Goal: Task Accomplishment & Management: Use online tool/utility

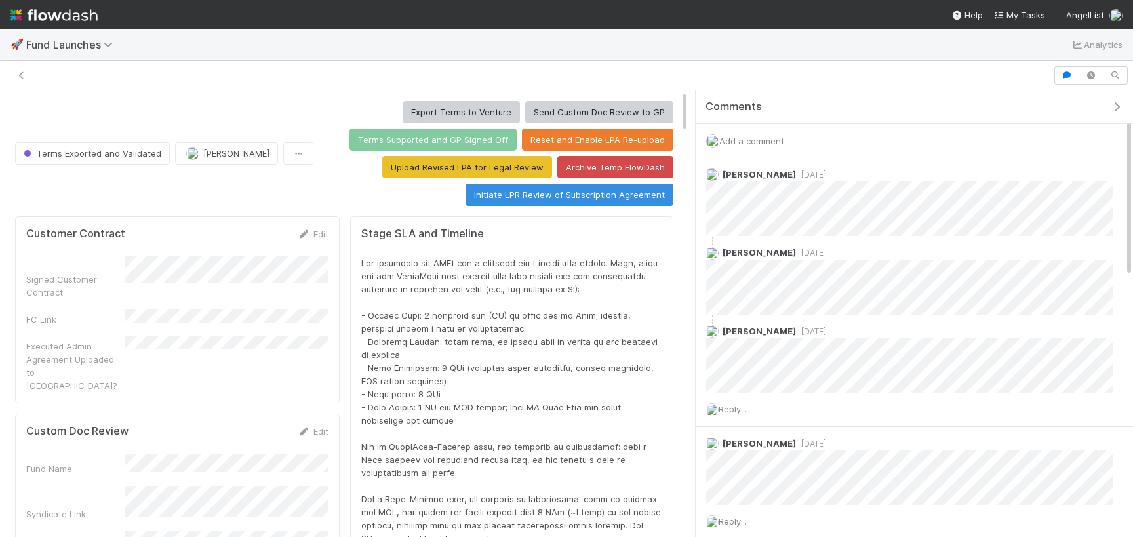
scroll to position [266, 636]
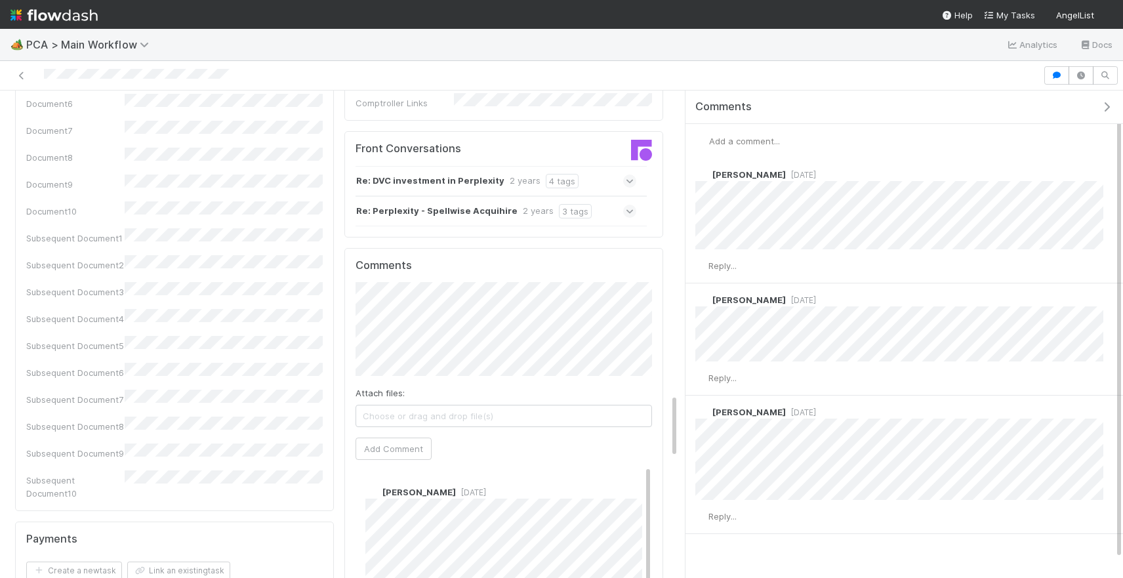
scroll to position [2294, 0]
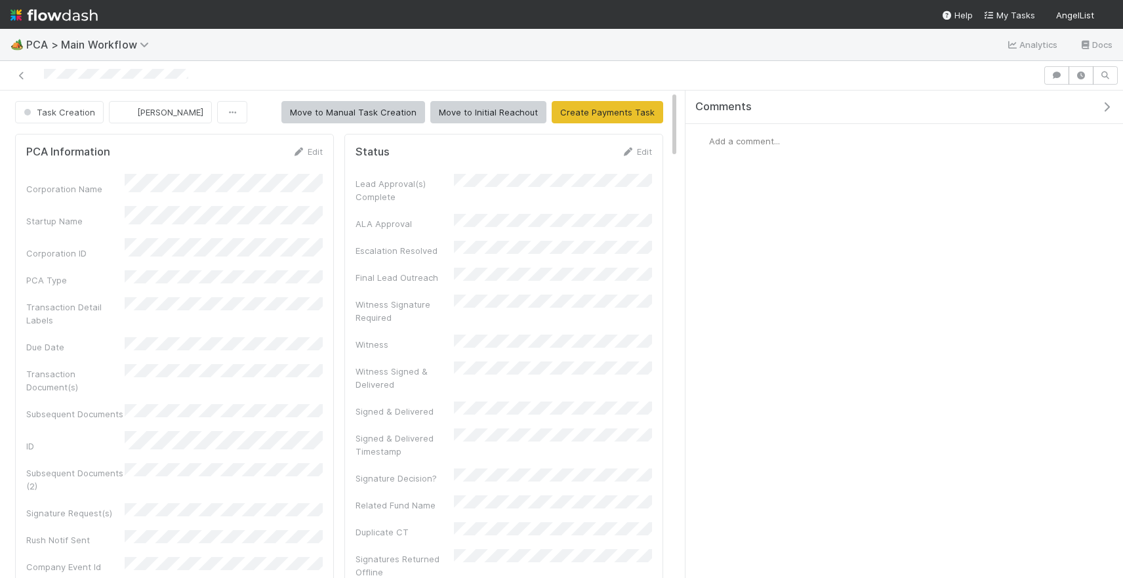
click at [763, 140] on span "Add a comment..." at bounding box center [744, 141] width 71 height 10
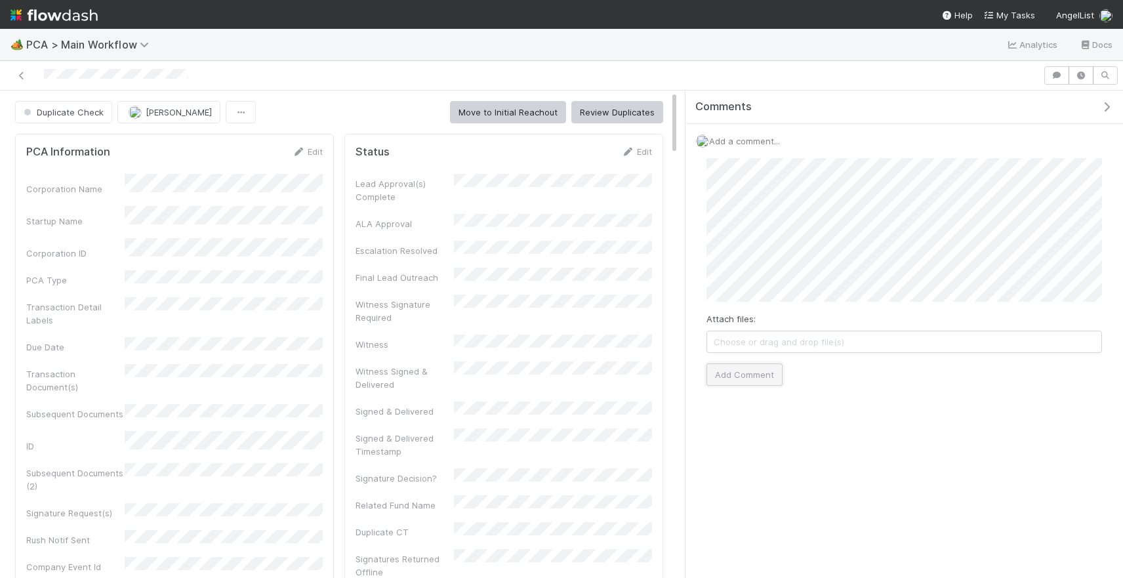
click at [759, 375] on button "Add Comment" at bounding box center [744, 374] width 76 height 22
click at [302, 145] on div "Edit" at bounding box center [307, 151] width 31 height 13
click at [304, 150] on icon at bounding box center [298, 152] width 13 height 9
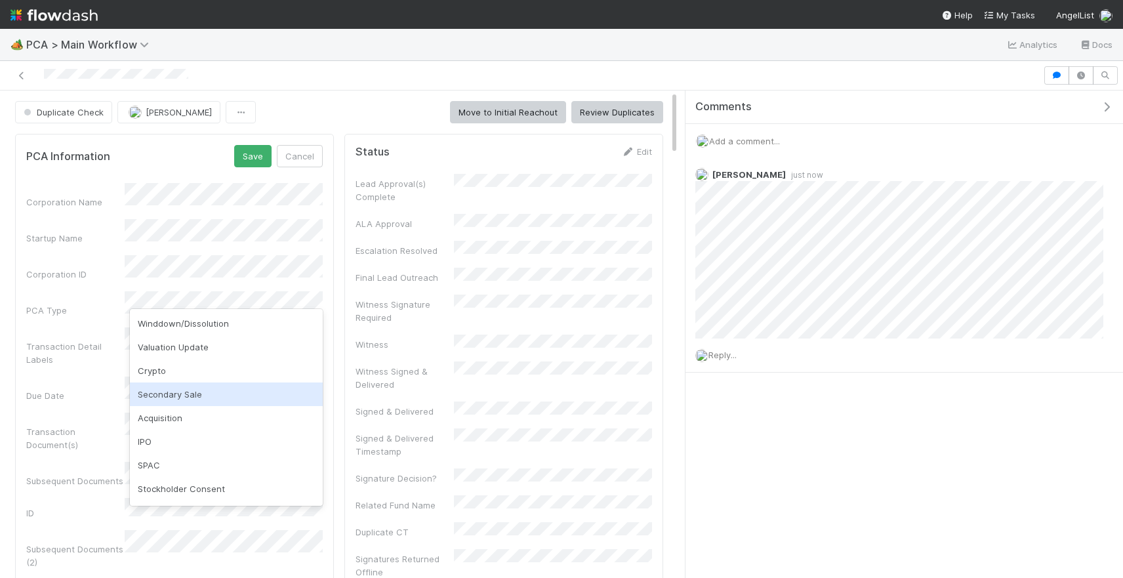
click at [201, 394] on div "Secondary Sale" at bounding box center [226, 394] width 193 height 24
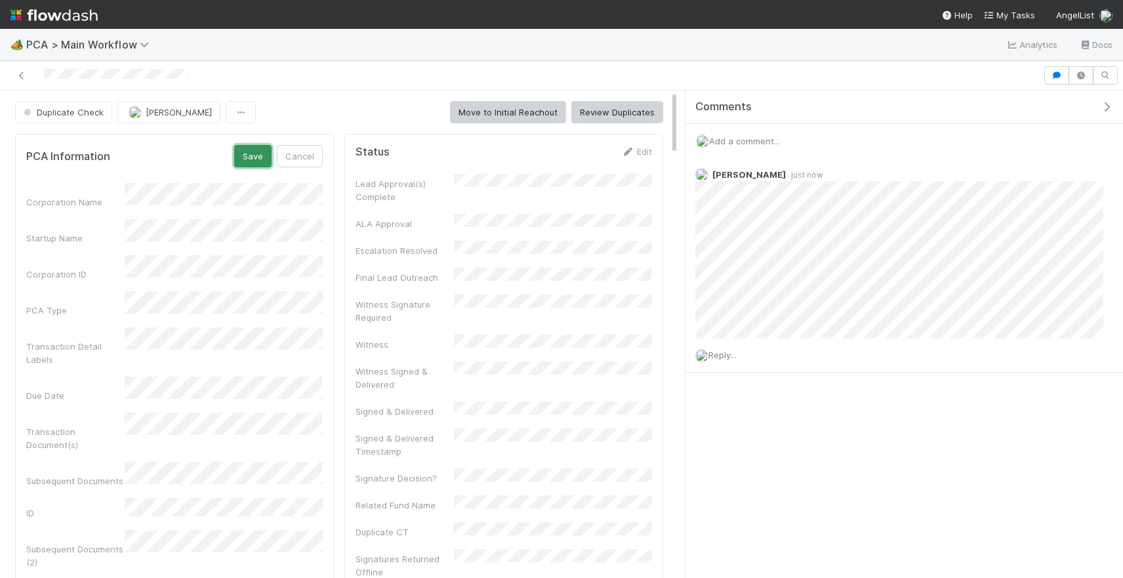
click at [255, 150] on button "Save" at bounding box center [252, 156] width 37 height 22
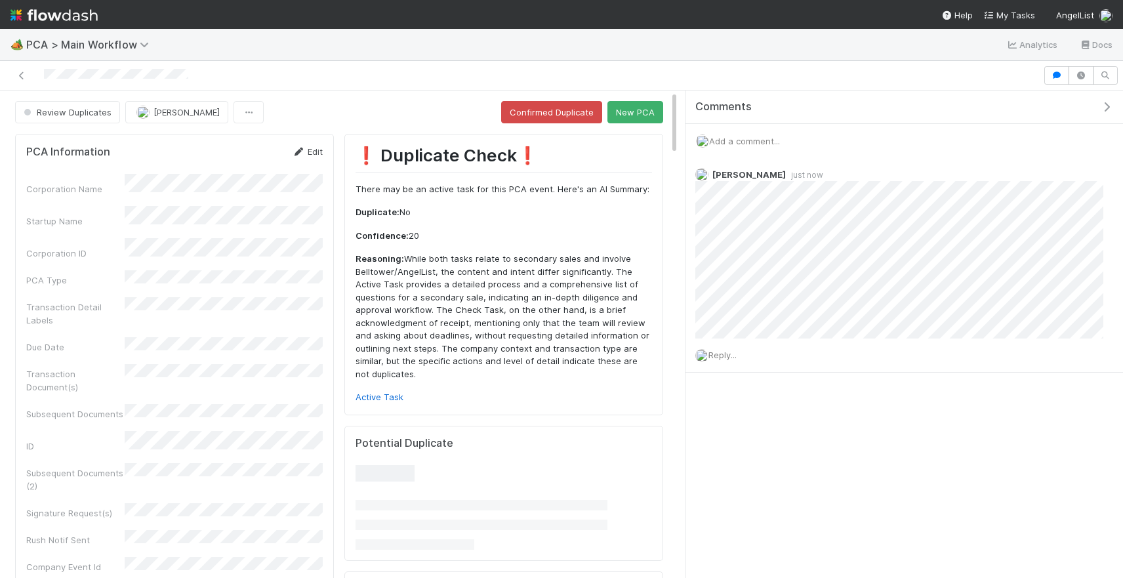
click at [308, 153] on link "Edit" at bounding box center [307, 151] width 31 height 10
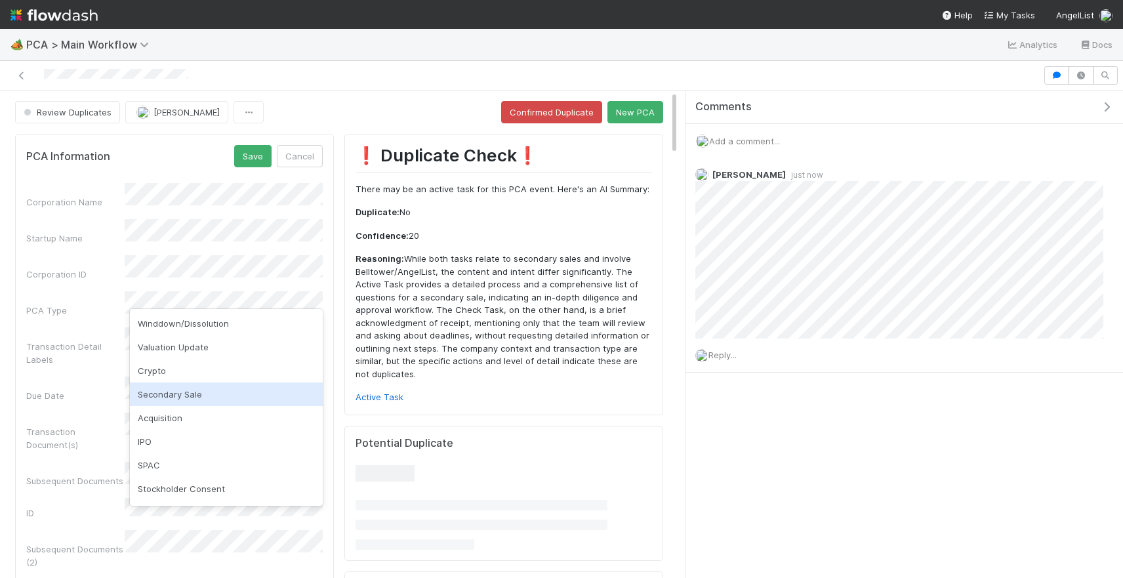
click at [177, 390] on div "Secondary Sale" at bounding box center [226, 394] width 193 height 24
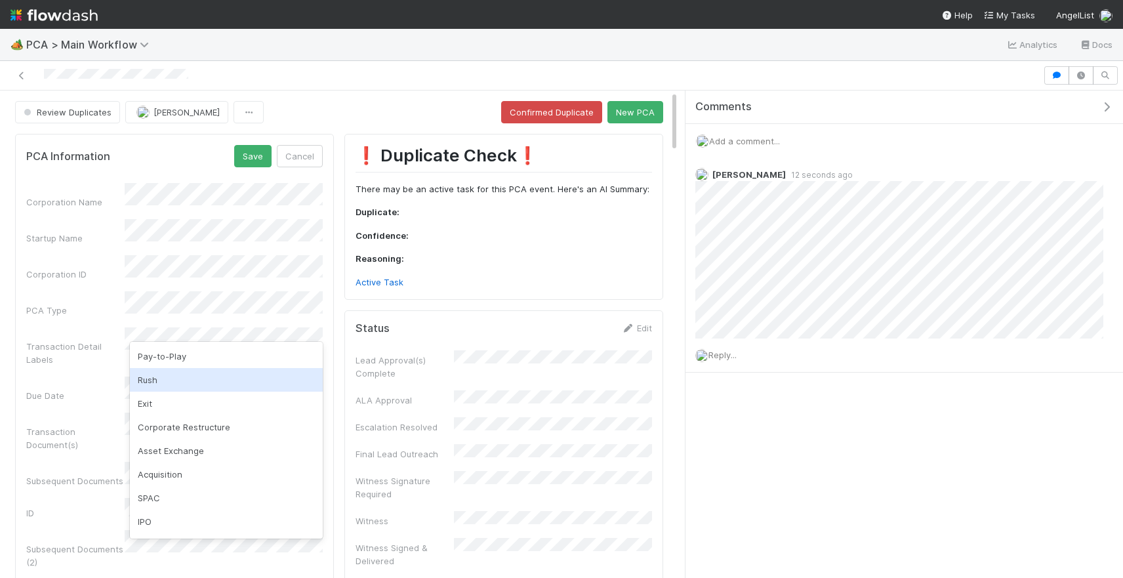
click at [66, 389] on div "Due Date" at bounding box center [75, 395] width 98 height 13
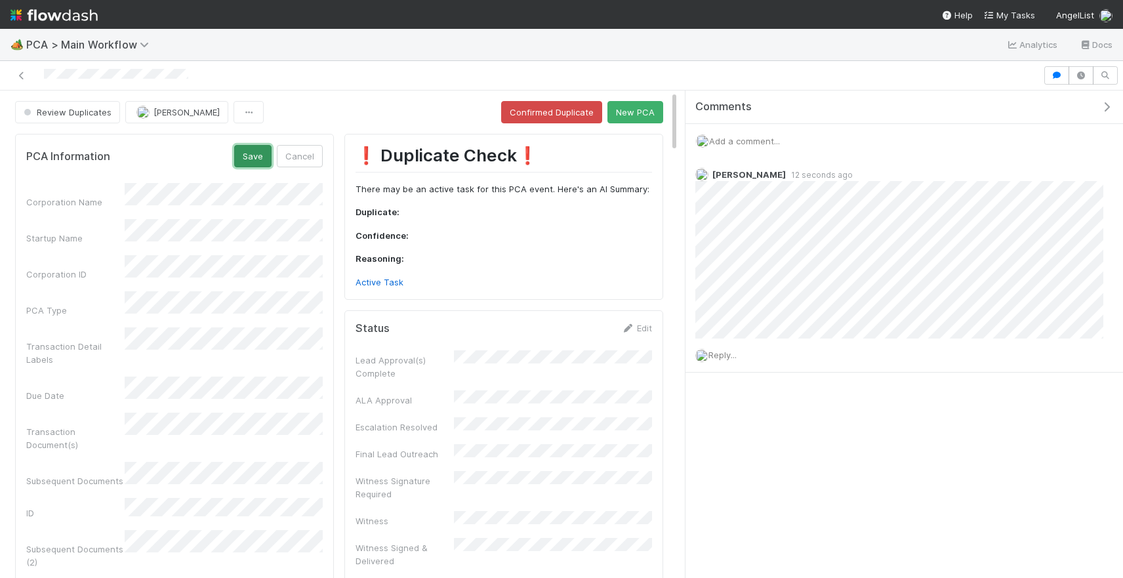
click at [258, 154] on button "Save" at bounding box center [252, 156] width 37 height 22
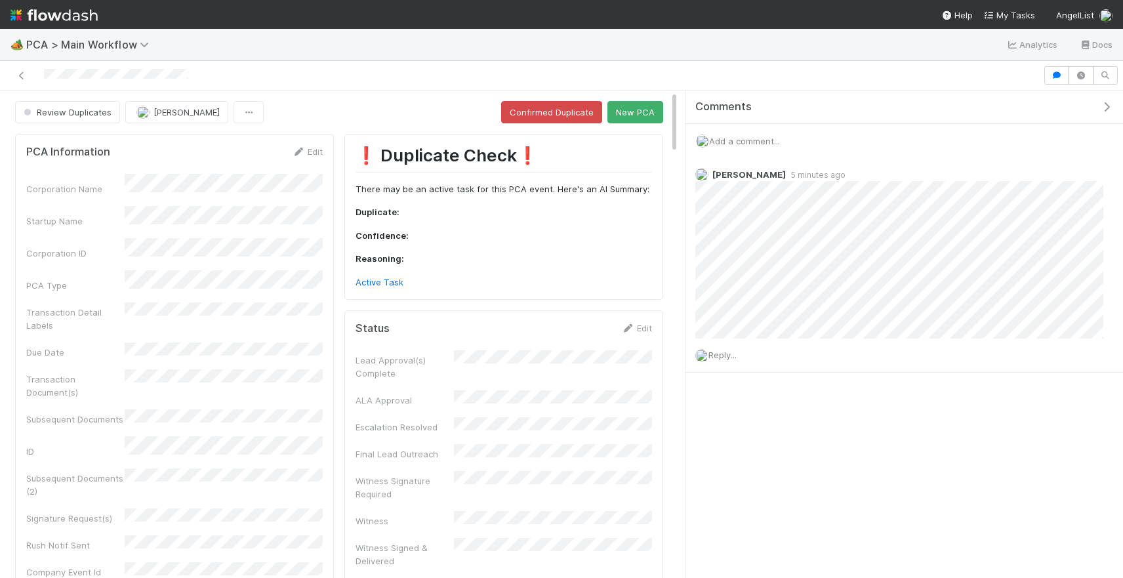
click at [371, 290] on div "❗ Duplicate Check❗️ There may be an active task for this PCA event. Here's an A…" at bounding box center [503, 217] width 319 height 166
click at [371, 285] on link "Active Task" at bounding box center [380, 282] width 48 height 10
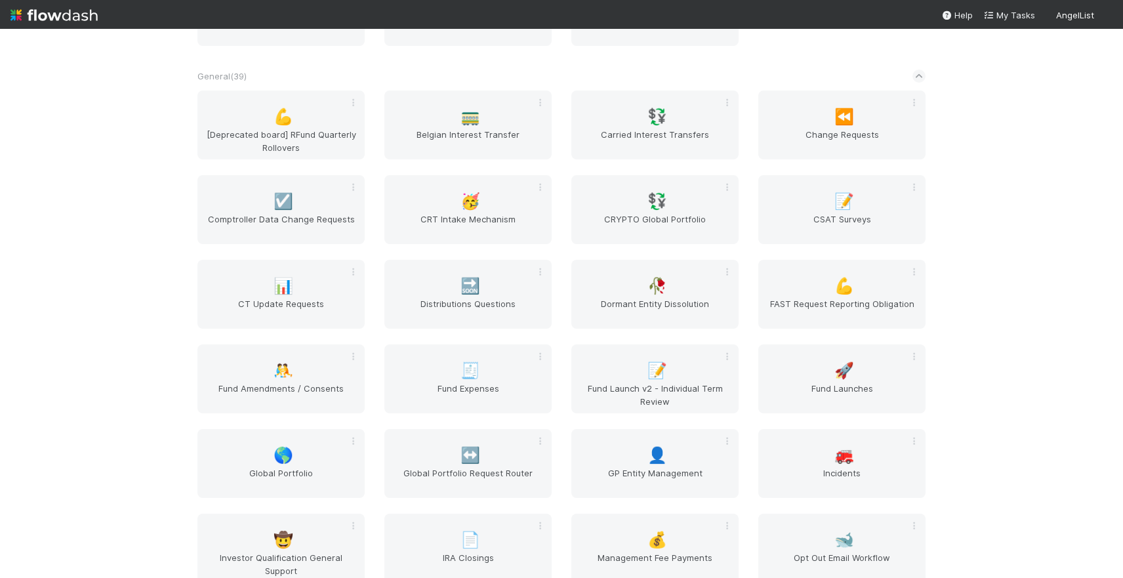
scroll to position [1645, 0]
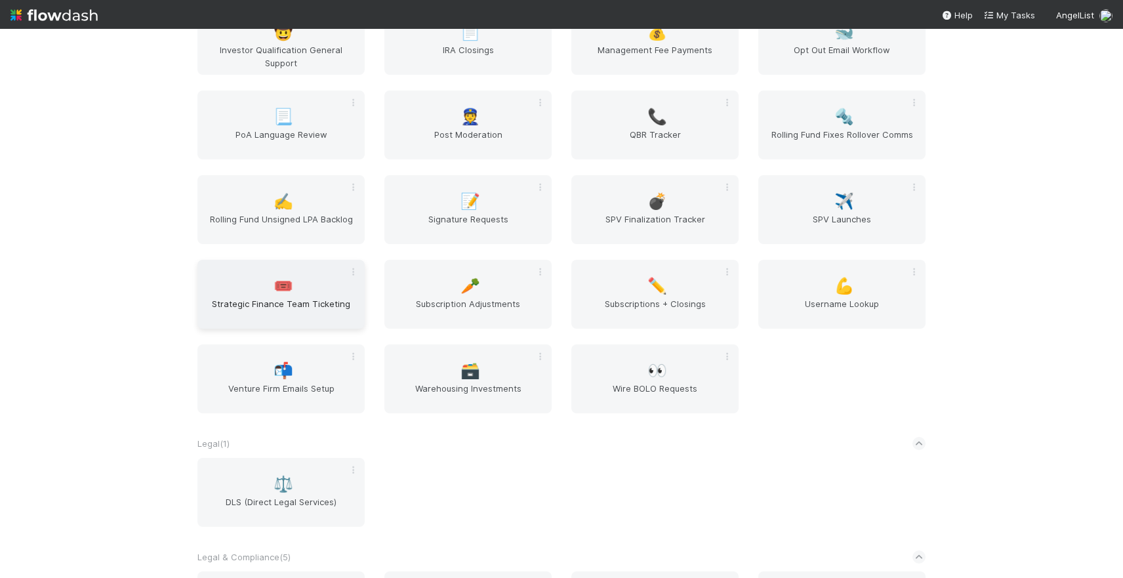
click at [239, 300] on span "Strategic Finance Team Ticketing" at bounding box center [281, 310] width 157 height 26
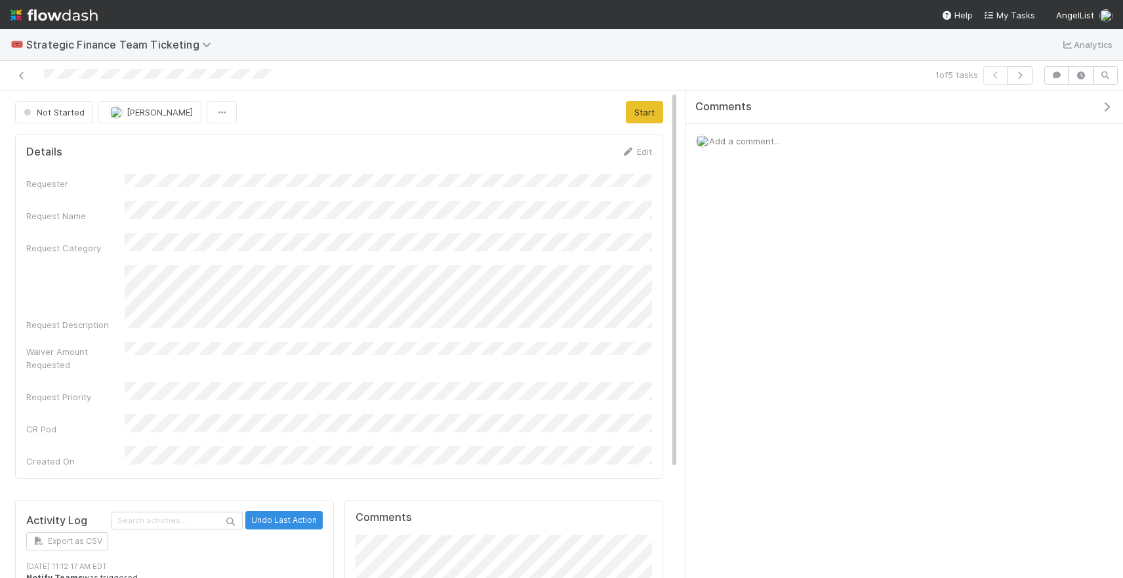
click at [742, 137] on span "Add a comment..." at bounding box center [744, 141] width 71 height 10
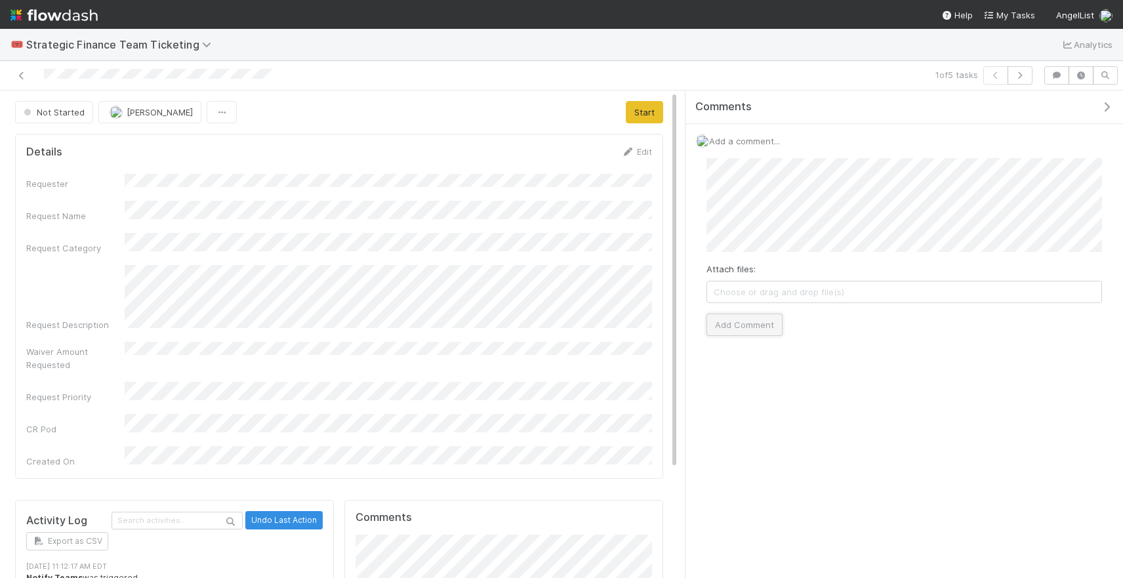
click at [737, 326] on button "Add Comment" at bounding box center [744, 325] width 76 height 22
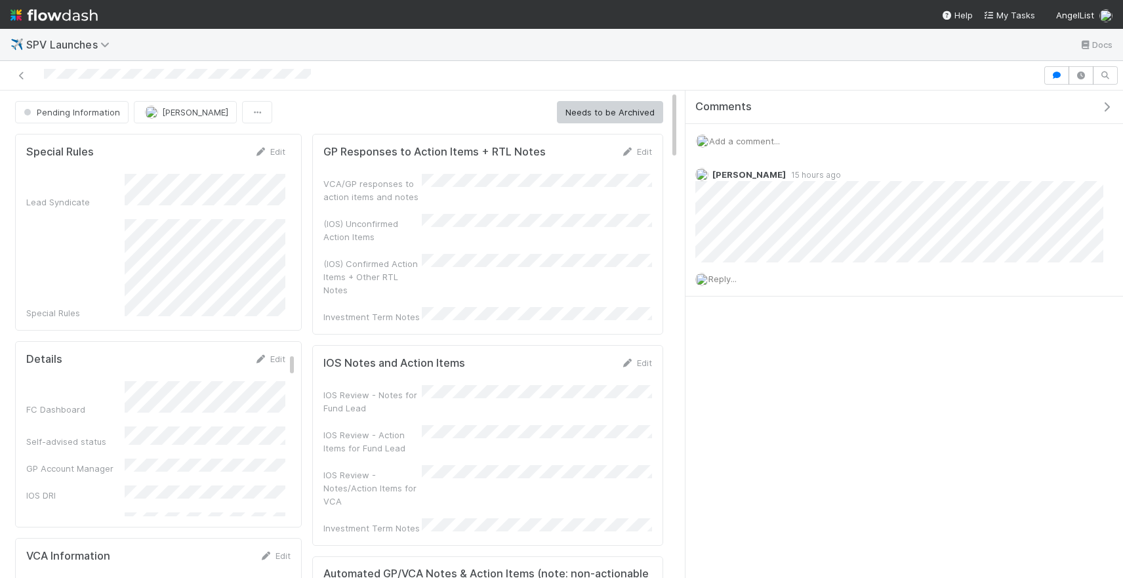
click at [766, 153] on div "Add a comment..." at bounding box center [904, 141] width 438 height 34
click at [760, 143] on span "Add a comment..." at bounding box center [744, 141] width 71 height 10
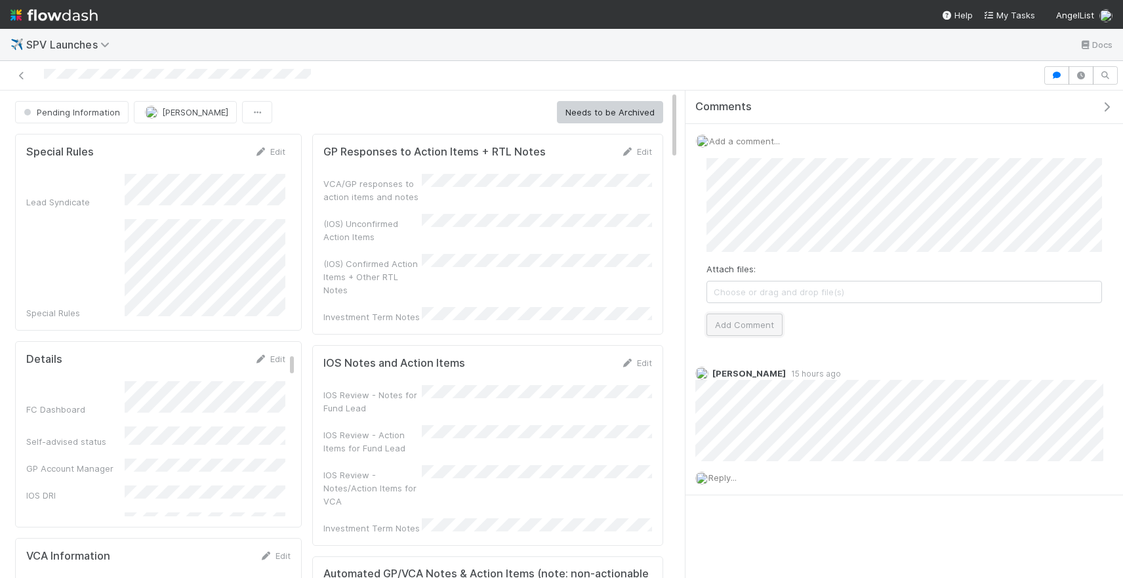
click at [748, 326] on button "Add Comment" at bounding box center [744, 325] width 76 height 22
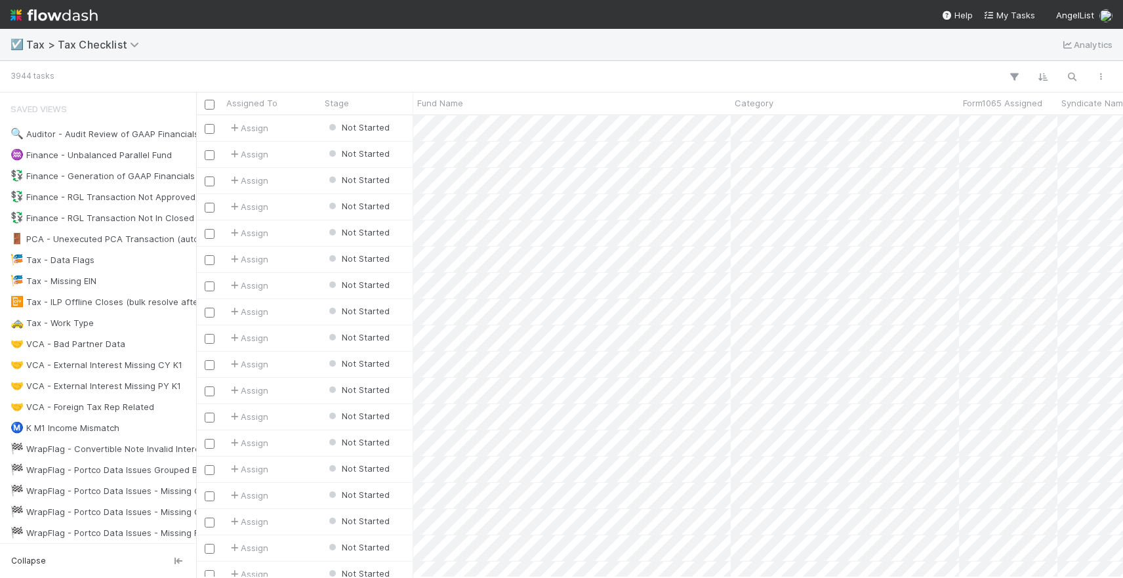
scroll to position [462, 927]
click at [1065, 79] on button "button" at bounding box center [1072, 76] width 24 height 17
type input "gomila"
click at [978, 49] on input "gomila" at bounding box center [1003, 55] width 131 height 16
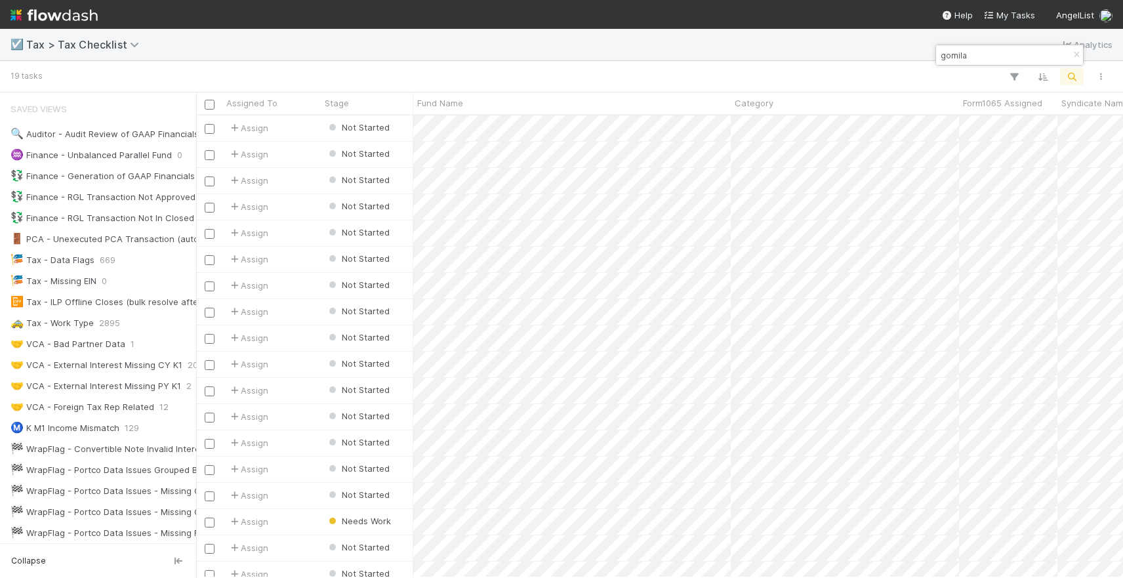
click at [978, 49] on input "gomila" at bounding box center [1003, 55] width 131 height 16
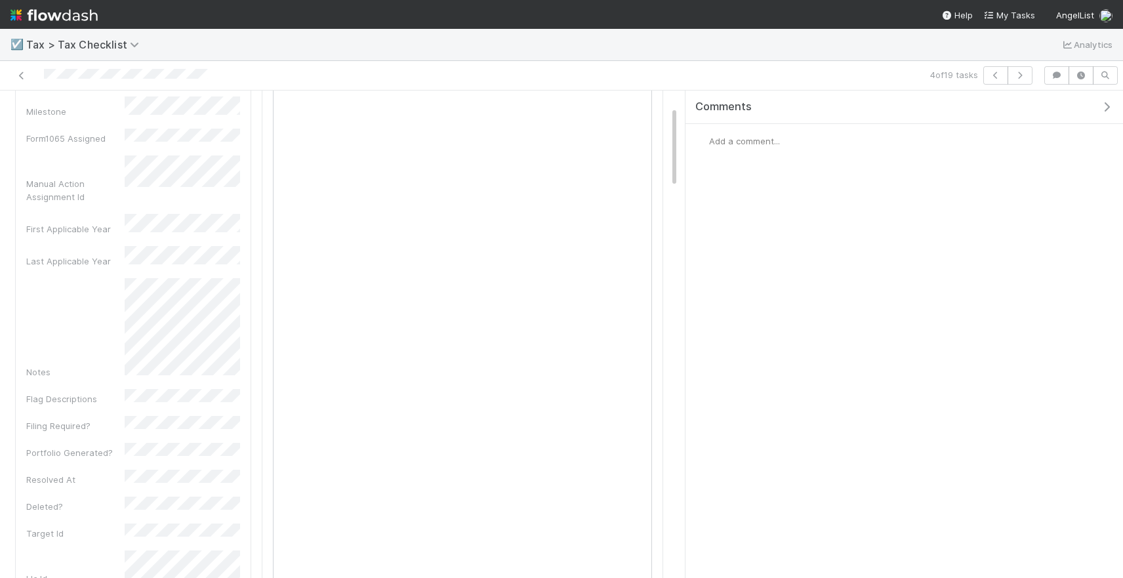
scroll to position [161, 0]
click at [247, 310] on div "Checklist Task Details Fund Name Category Milestone Form1065 Assigned Manual Ac…" at bounding box center [133, 307] width 236 height 671
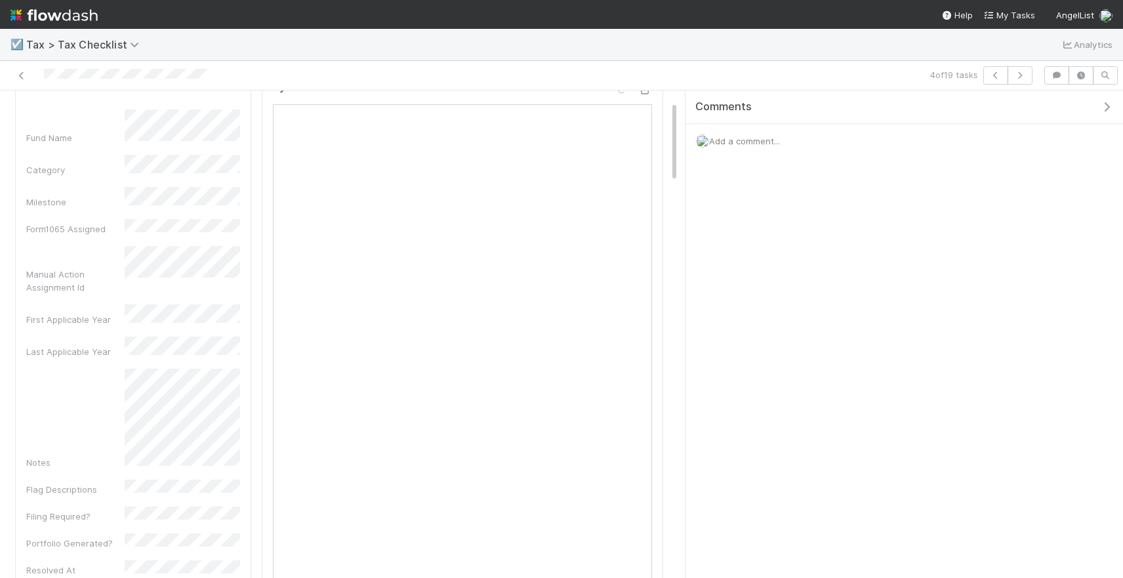
scroll to position [0, 0]
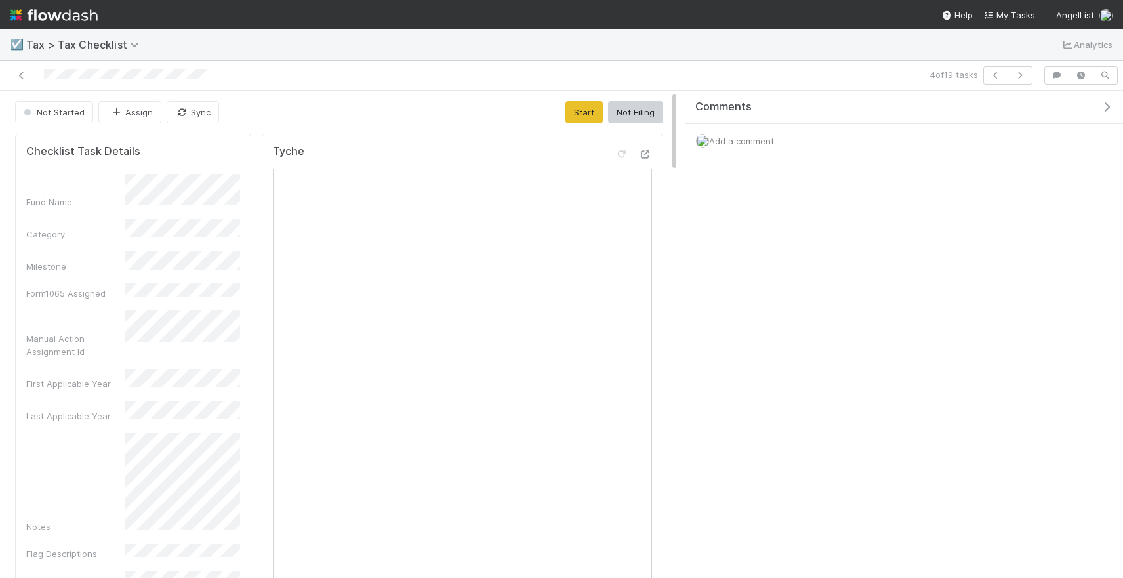
click at [734, 142] on span "Add a comment..." at bounding box center [744, 141] width 71 height 10
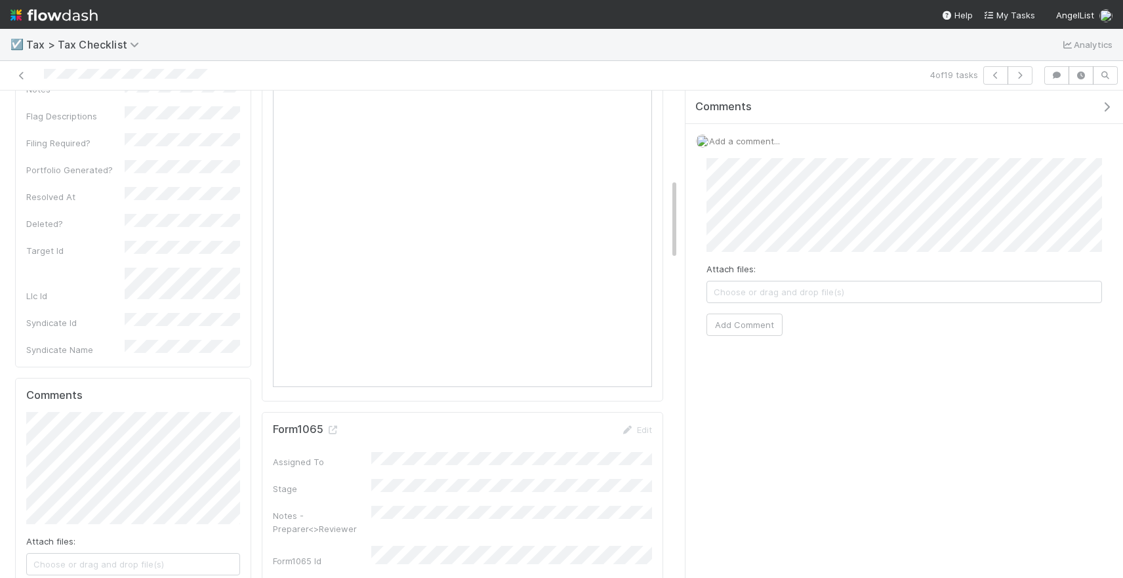
scroll to position [637, 0]
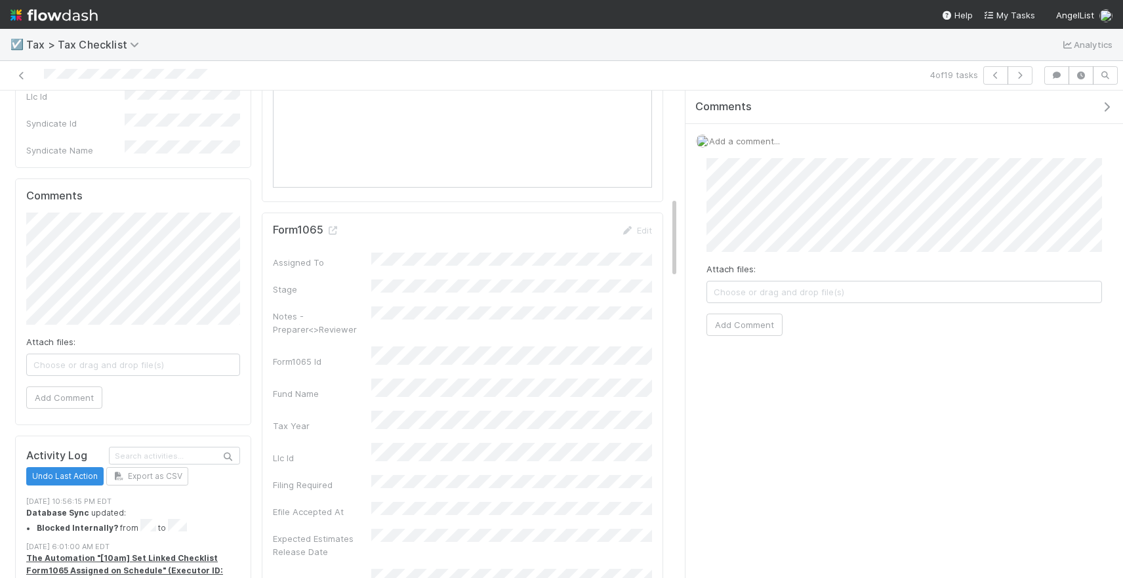
click at [682, 173] on div "Comments Add a comment... Attach files: Choose or drag and drop file(s) Add Com…" at bounding box center [900, 334] width 445 height 487
click at [636, 234] on link "Edit" at bounding box center [636, 230] width 31 height 10
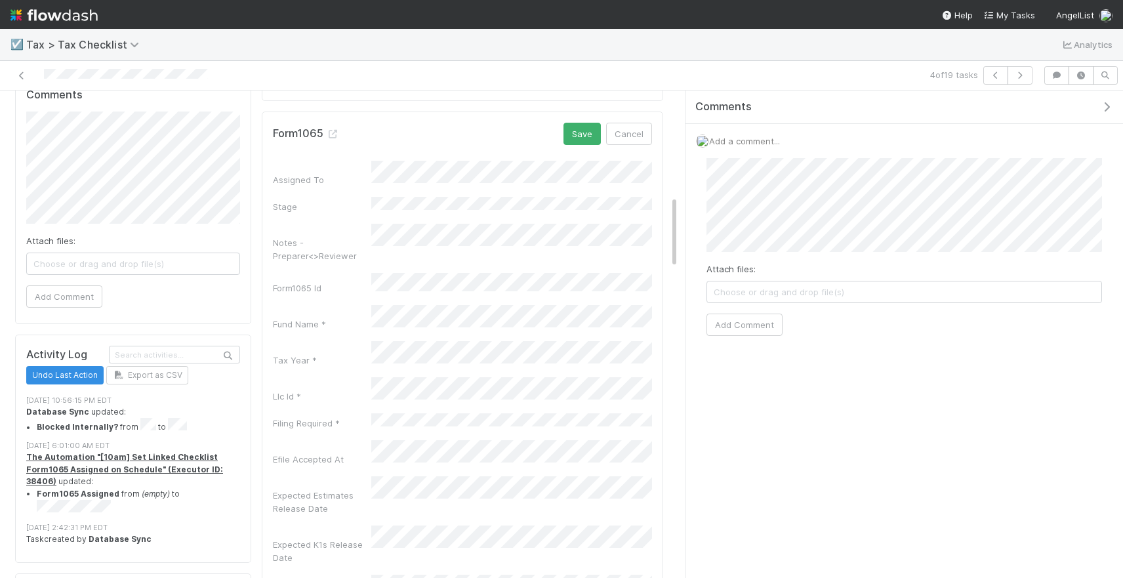
scroll to position [481, 0]
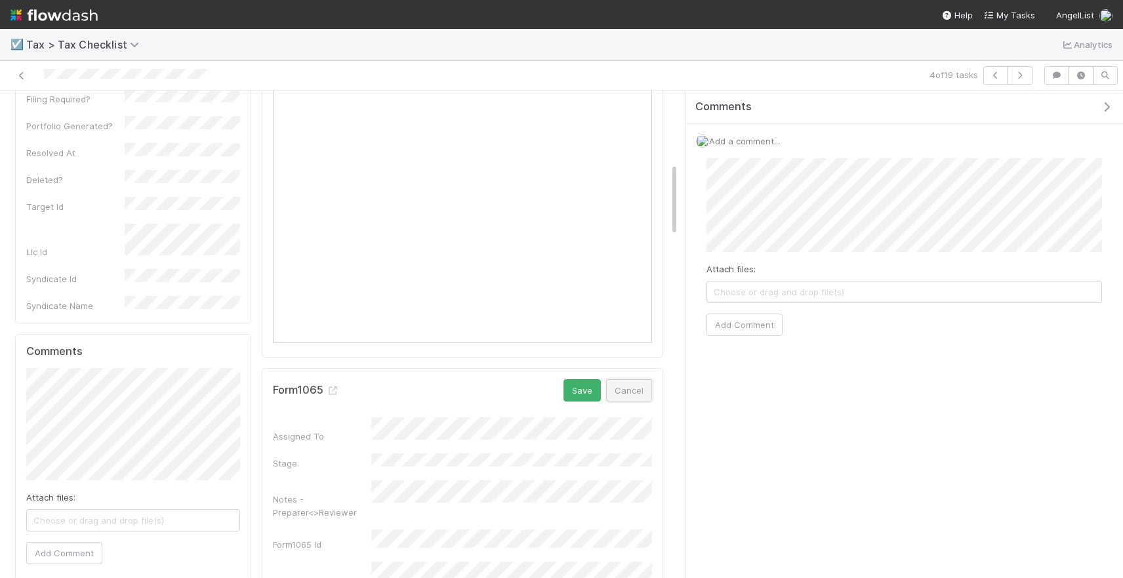
click at [629, 383] on button "Cancel" at bounding box center [629, 390] width 46 height 22
click at [339, 382] on icon at bounding box center [332, 386] width 13 height 9
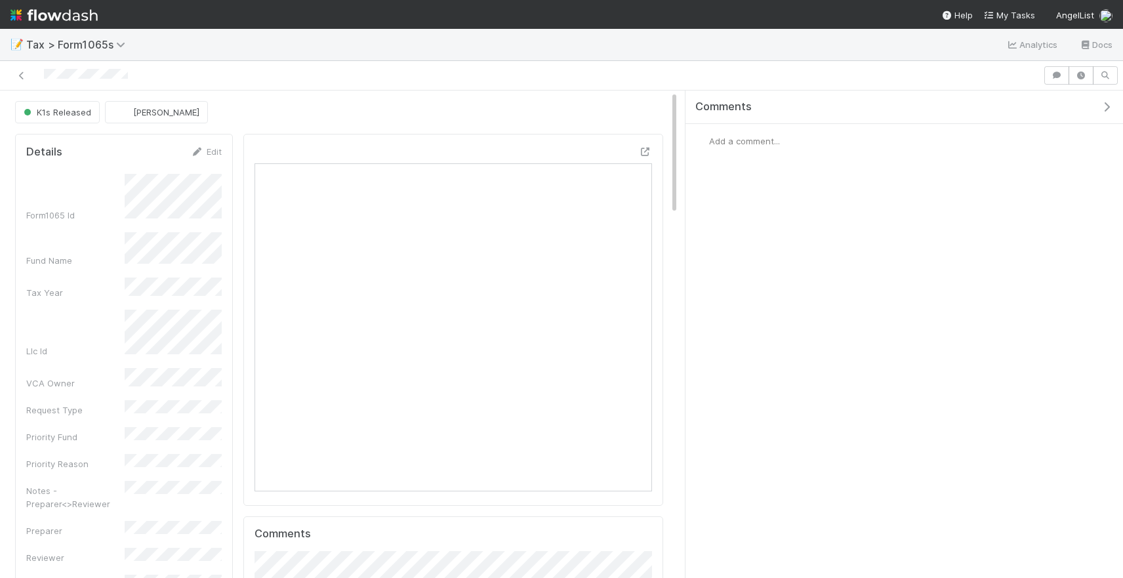
scroll to position [266, 195]
click at [738, 139] on span "Add a comment..." at bounding box center [744, 141] width 71 height 10
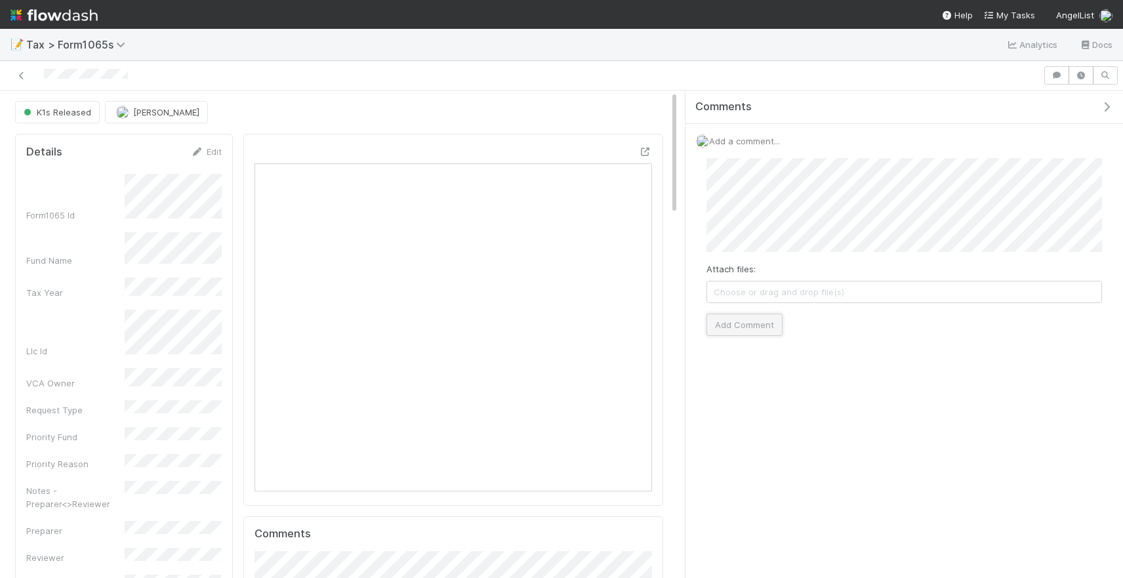
click at [743, 323] on button "Add Comment" at bounding box center [744, 325] width 76 height 22
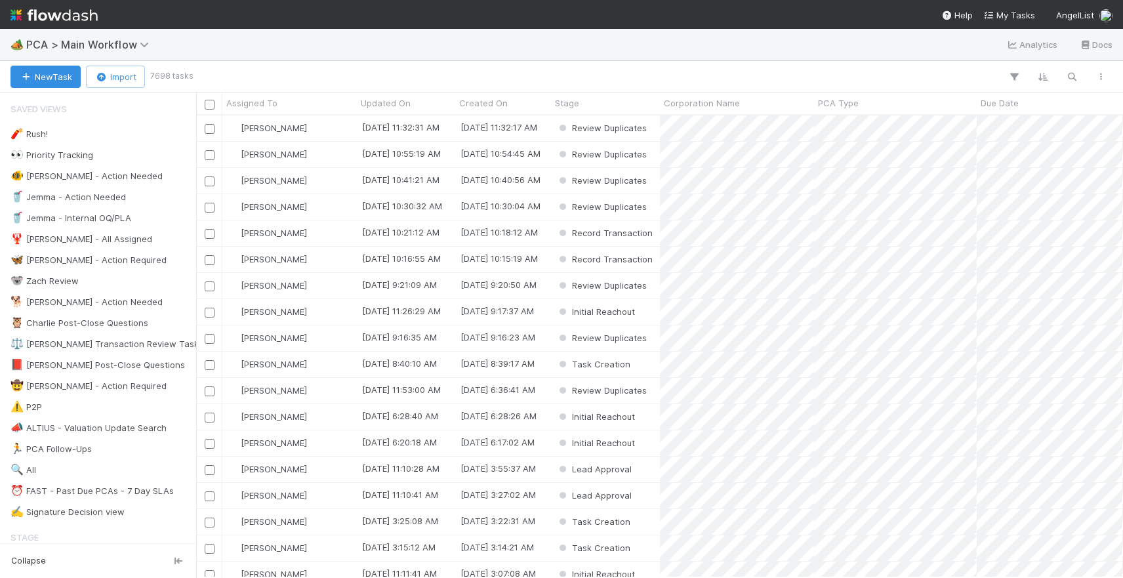
scroll to position [0, 1]
click at [1070, 81] on icon "button" at bounding box center [1071, 77] width 13 height 12
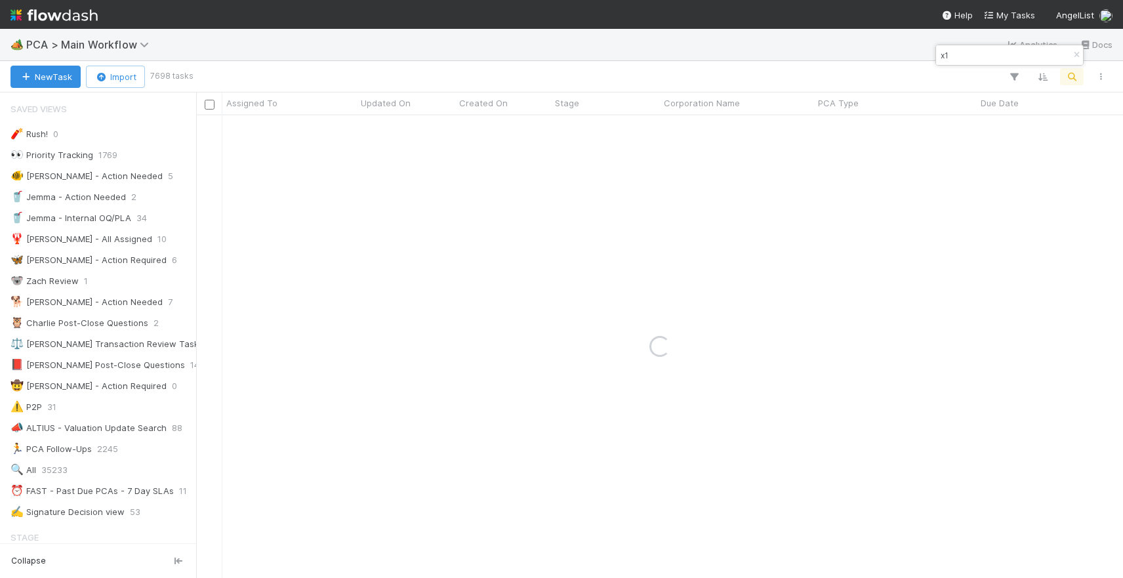
type input "x1"
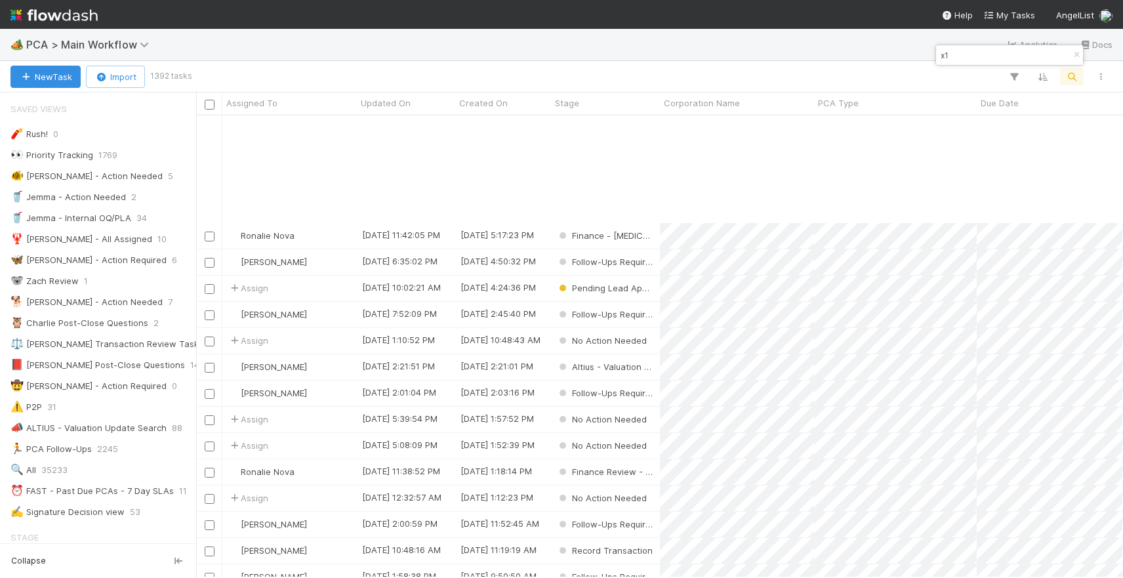
scroll to position [392, 0]
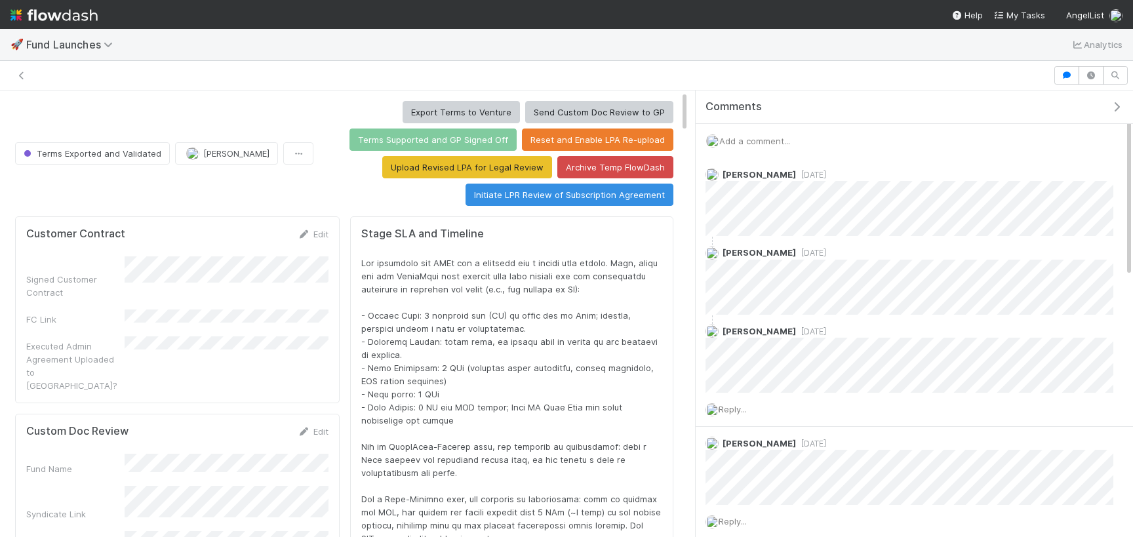
scroll to position [266, 636]
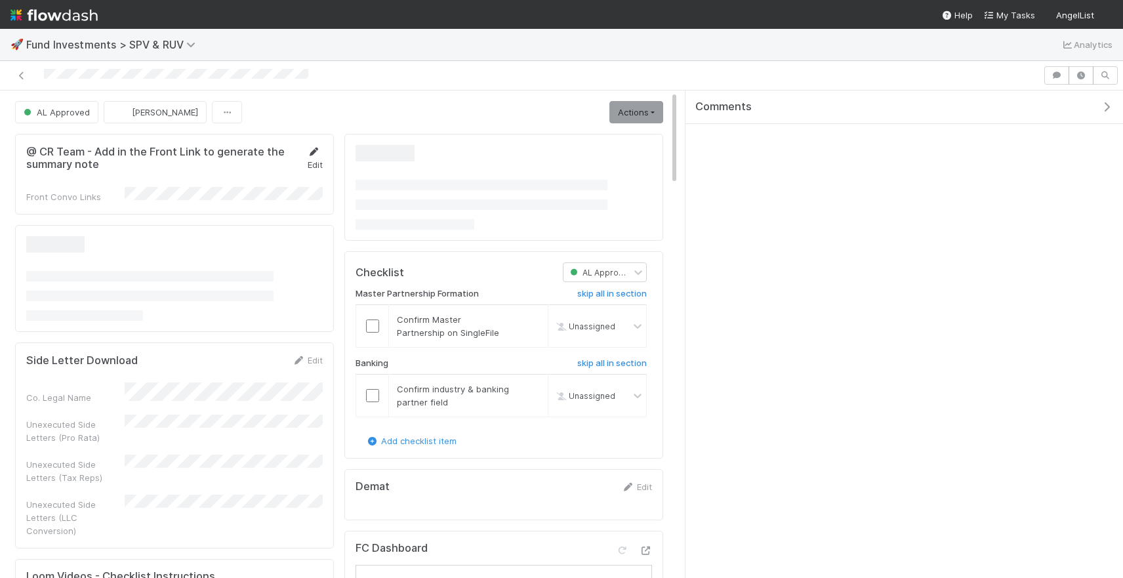
click at [314, 164] on link "Edit" at bounding box center [315, 158] width 16 height 24
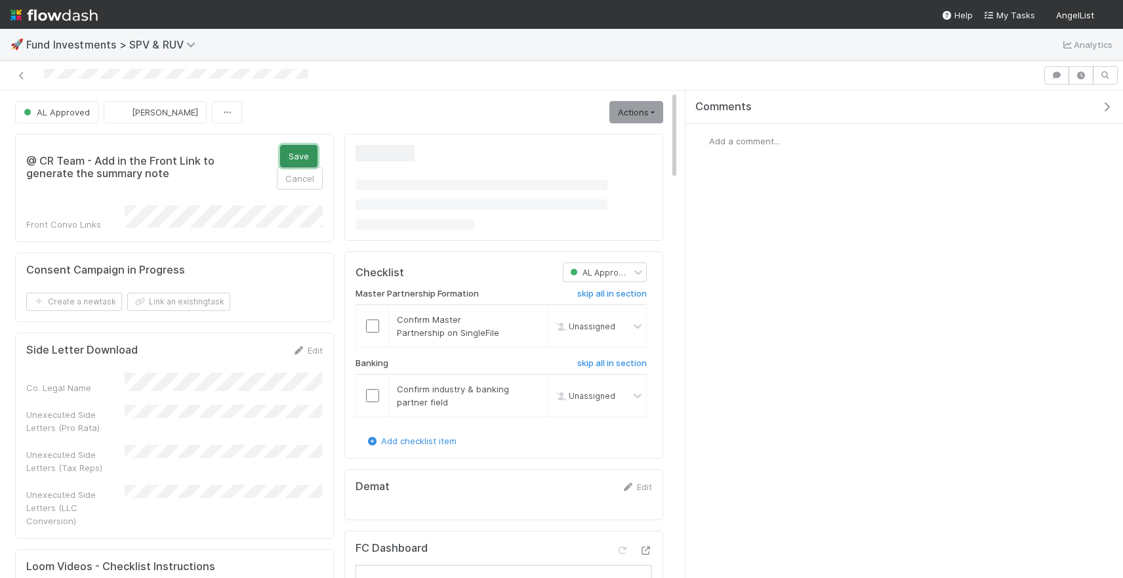
click at [289, 156] on button "Save" at bounding box center [298, 156] width 37 height 22
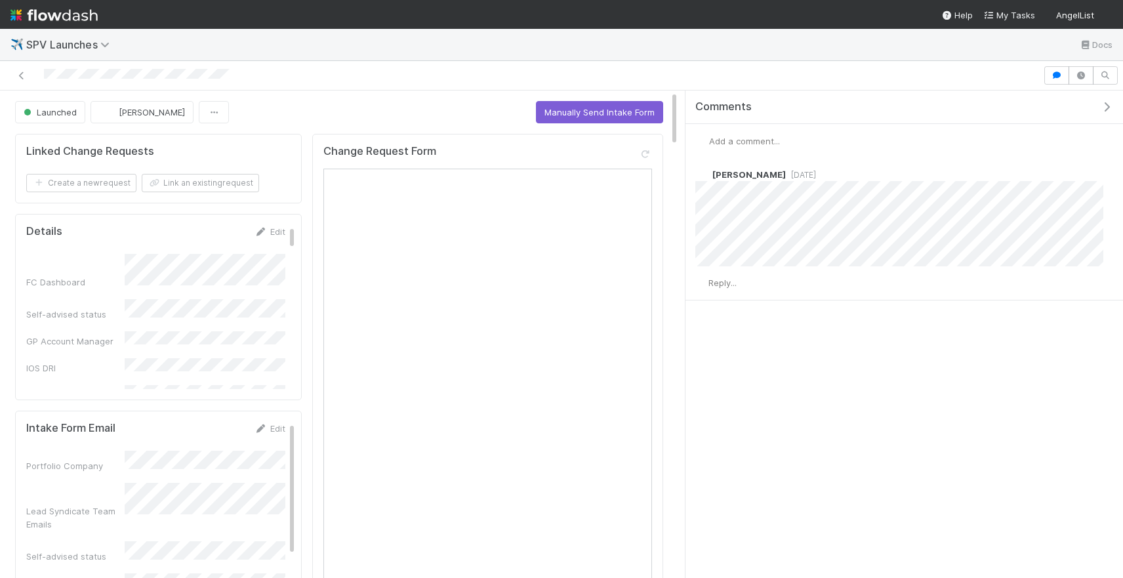
click at [466, 108] on div "Launched [PERSON_NAME] Manually Send Intake Form" at bounding box center [339, 112] width 648 height 22
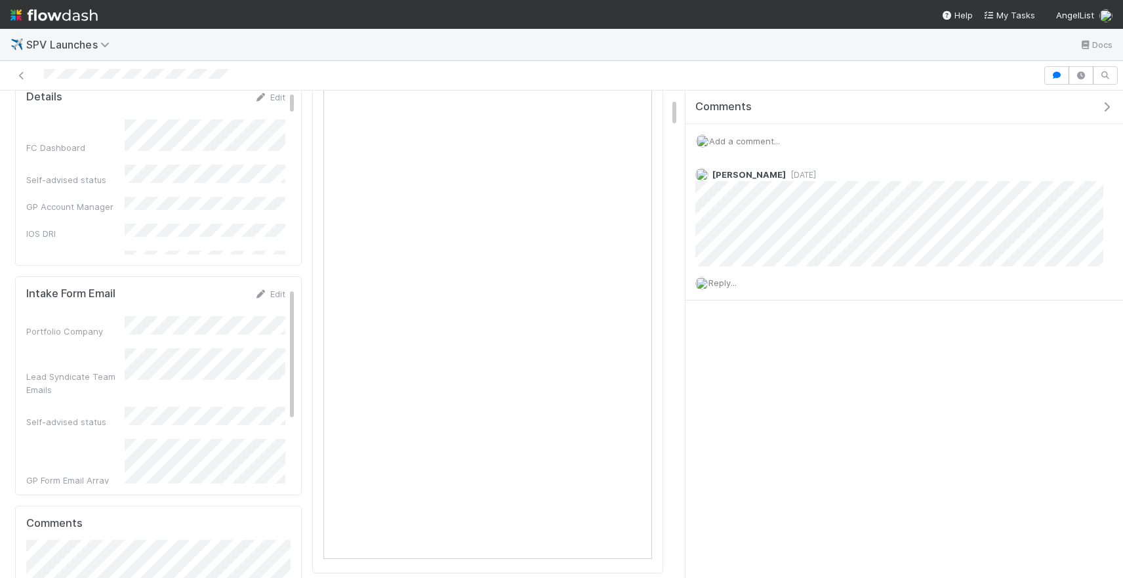
scroll to position [166, 0]
